Goal: Task Accomplishment & Management: Manage account settings

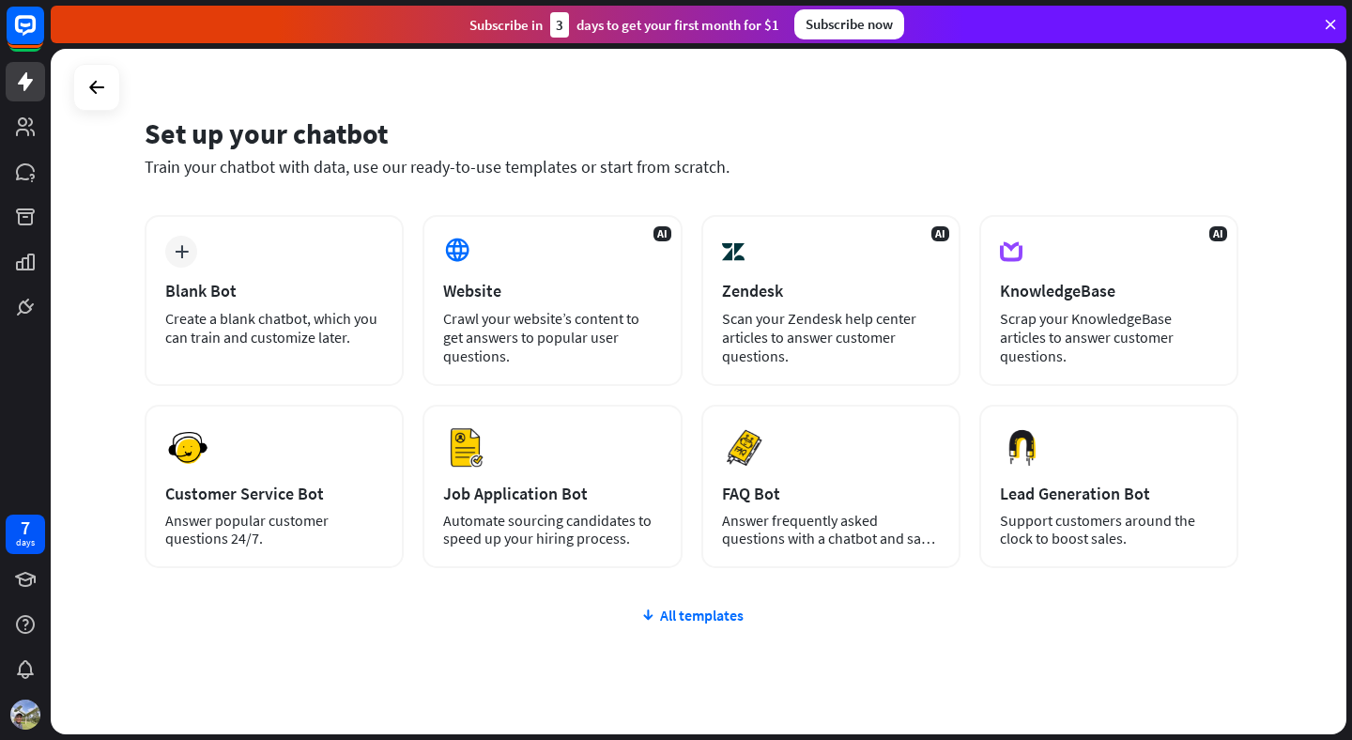
scroll to position [91, 0]
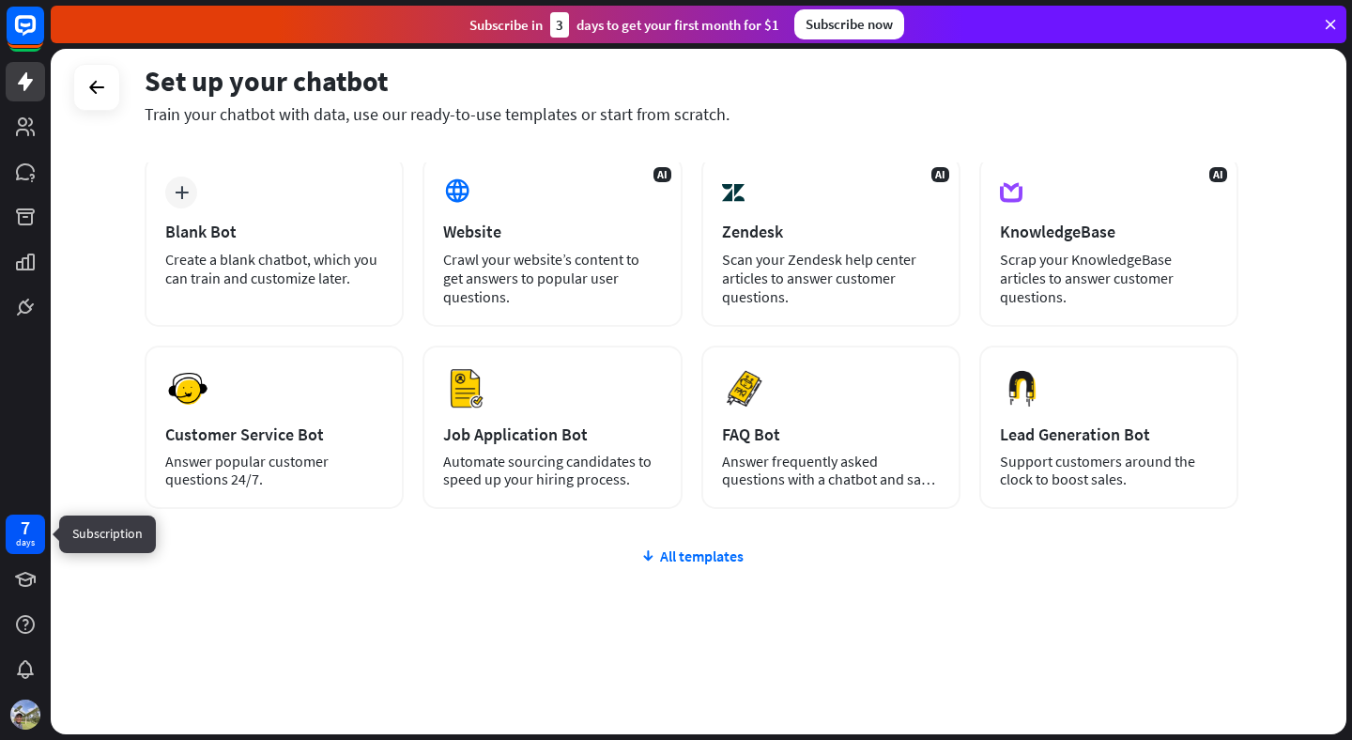
click at [22, 528] on div "7" at bounding box center [25, 527] width 9 height 17
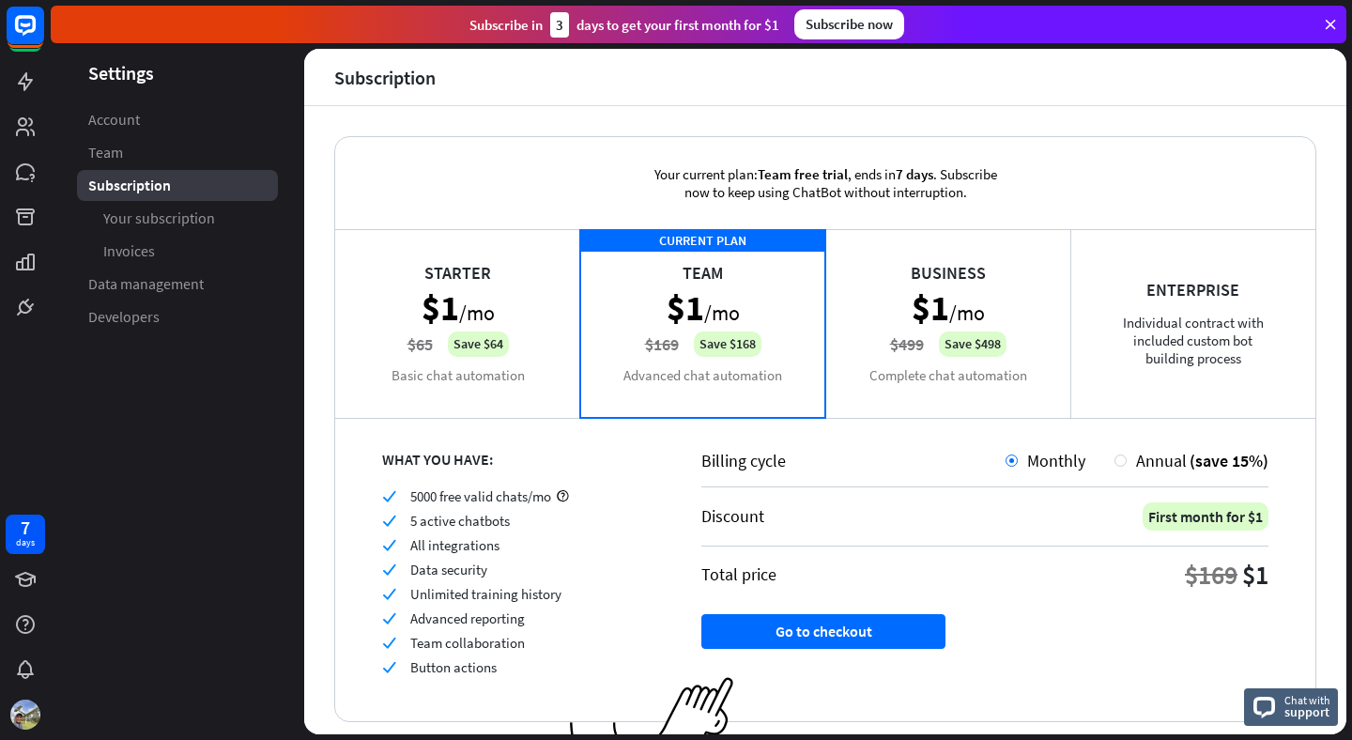
click at [461, 332] on div "Starter $1 /mo $65 Save $64 Basic chat automation" at bounding box center [457, 323] width 245 height 188
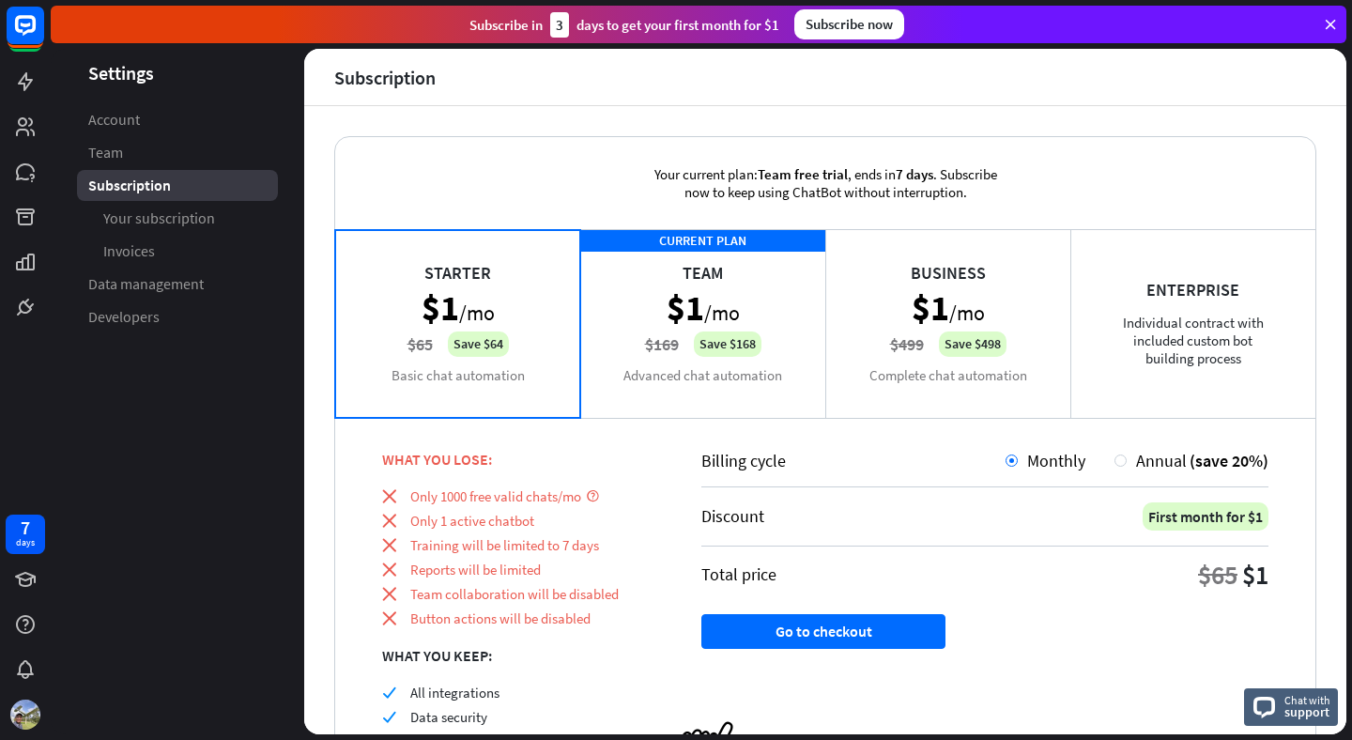
click at [766, 282] on div "CURRENT PLAN Team $1 /mo $169 Save $168 Advanced chat automation" at bounding box center [702, 323] width 245 height 188
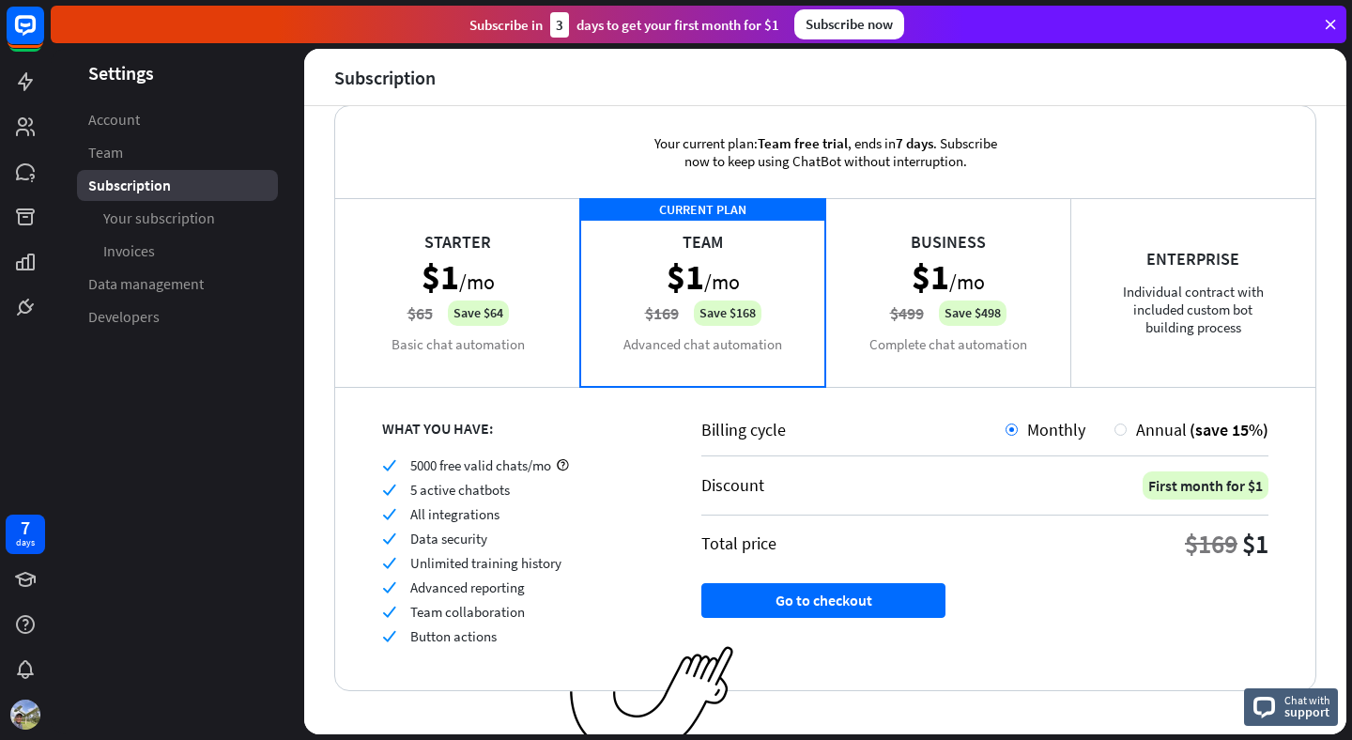
scroll to position [54, 0]
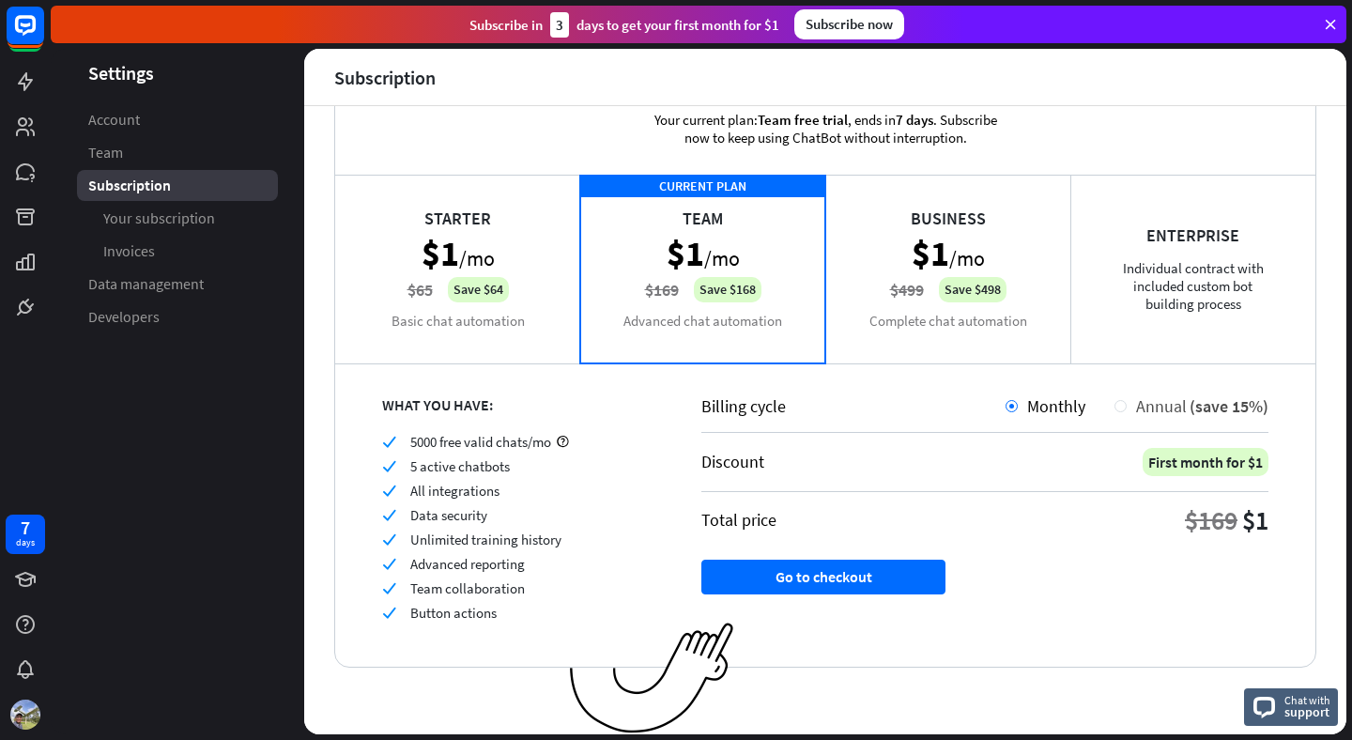
click at [1126, 404] on div at bounding box center [1121, 406] width 12 height 12
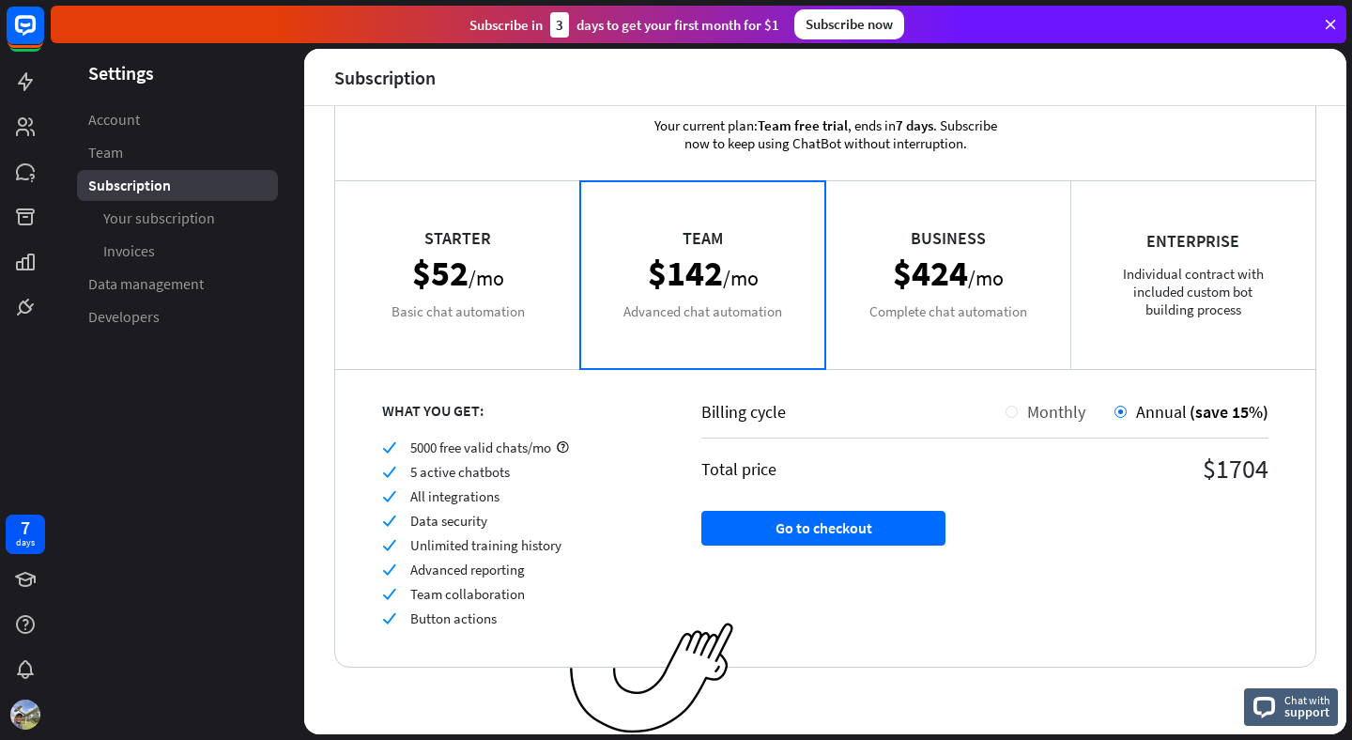
click at [1014, 408] on div at bounding box center [1012, 412] width 12 height 12
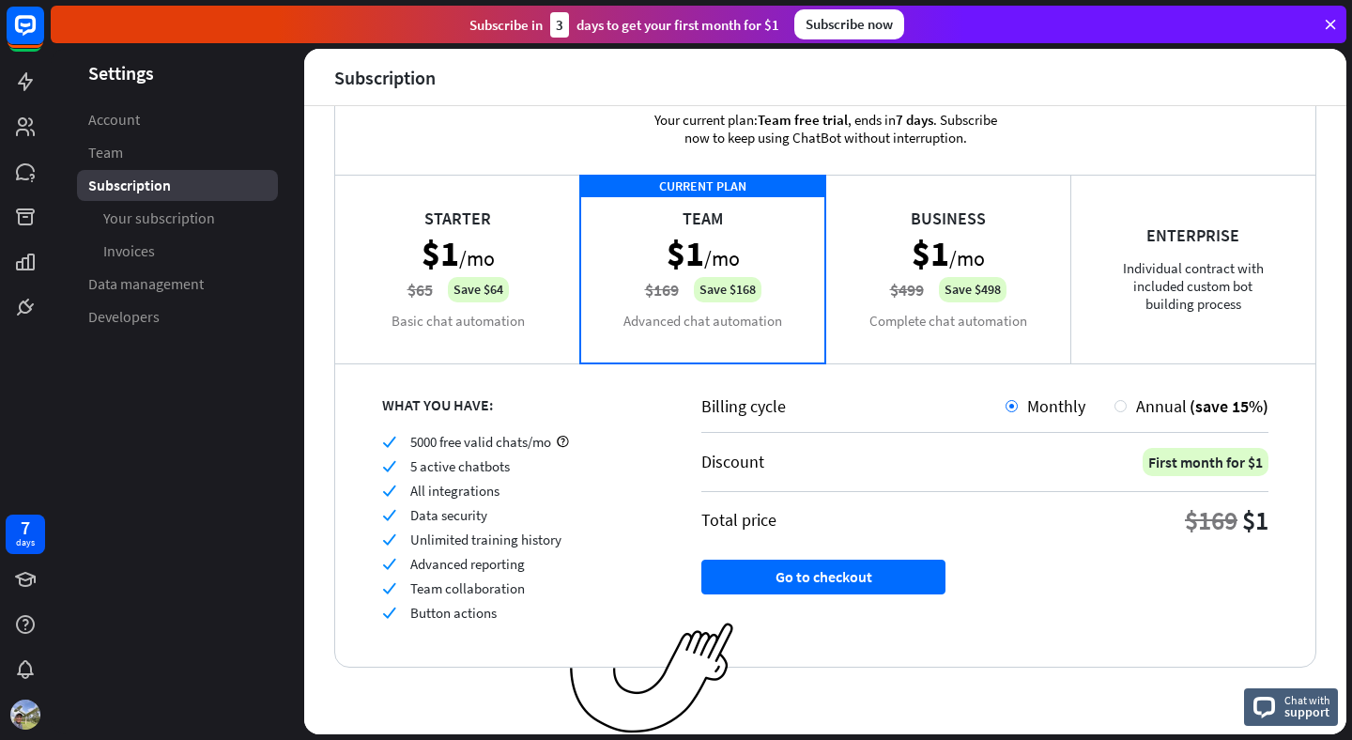
scroll to position [0, 0]
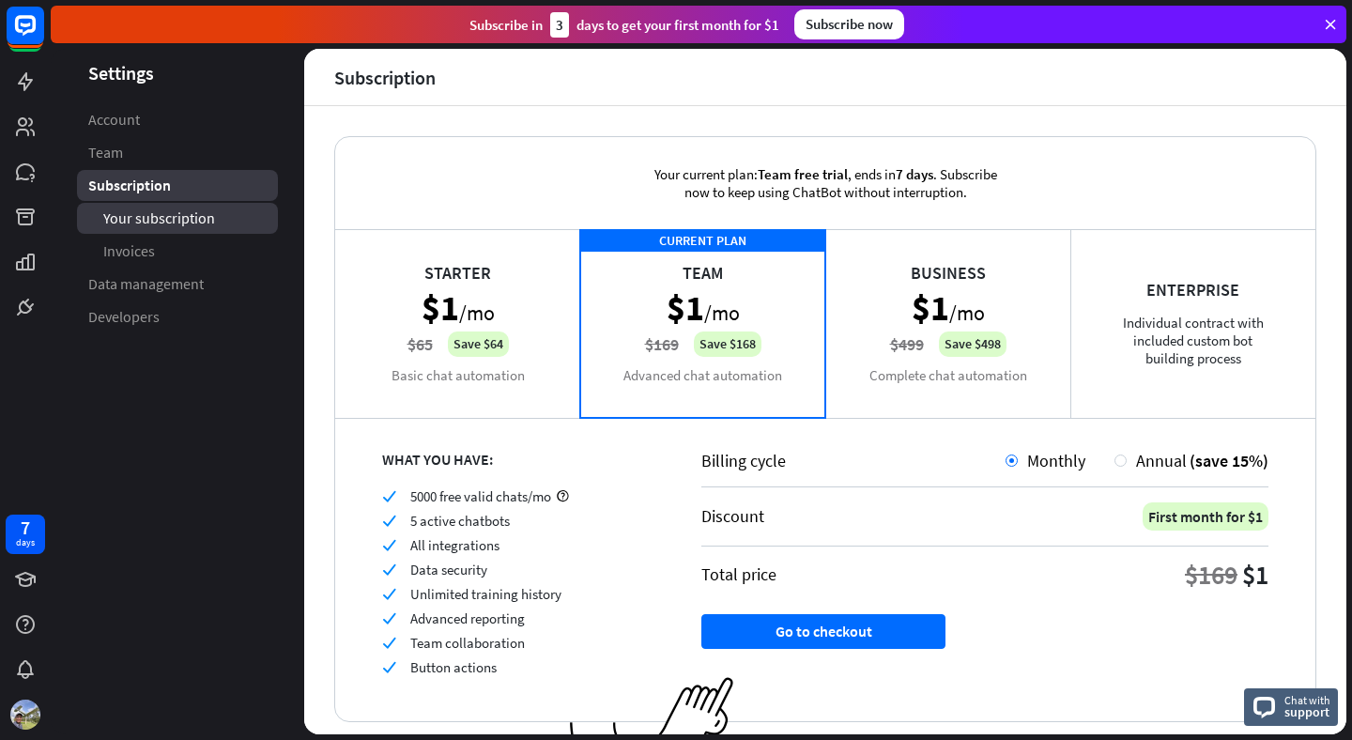
click at [154, 220] on span "Your subscription" at bounding box center [159, 218] width 112 height 20
